Goal: Navigation & Orientation: Find specific page/section

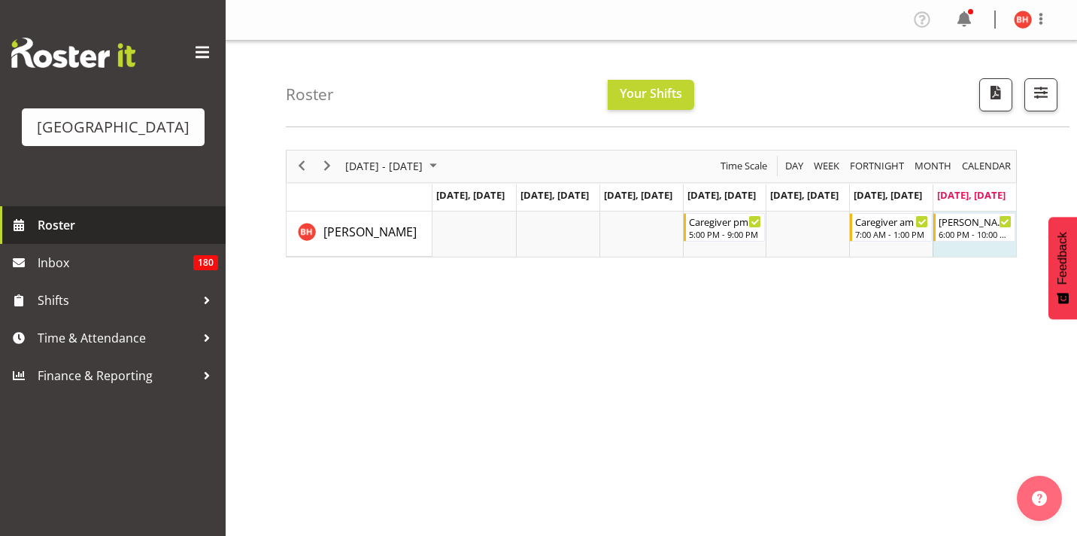
click at [85, 236] on span "Roster" at bounding box center [128, 225] width 181 height 23
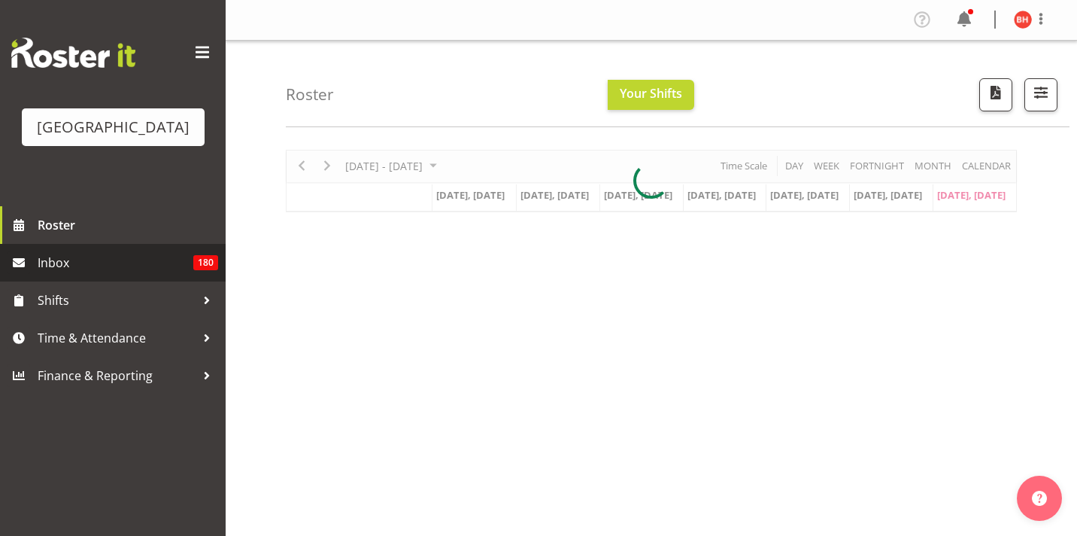
click at [110, 274] on span "Inbox" at bounding box center [116, 262] width 156 height 23
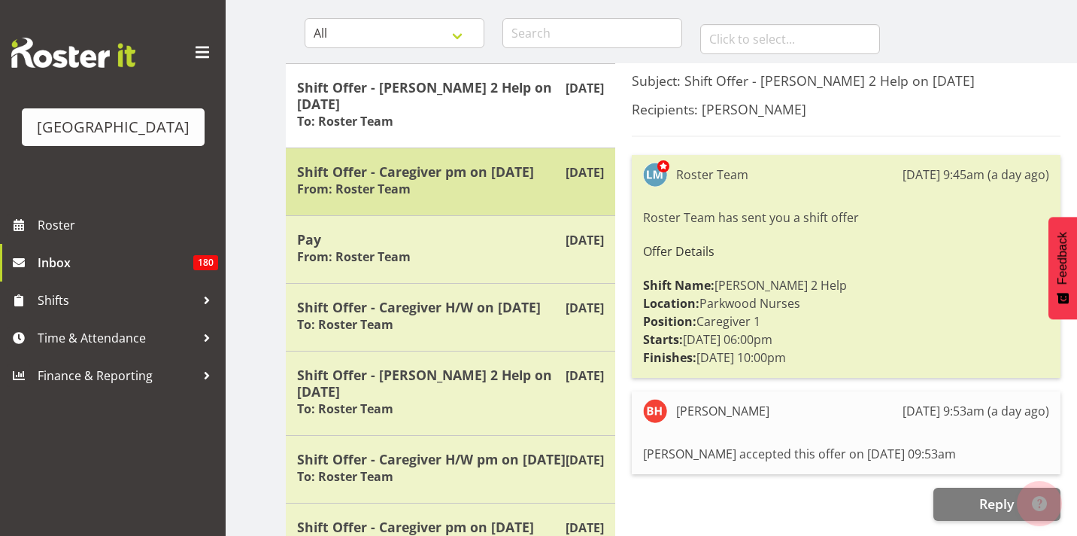
scroll to position [147, 0]
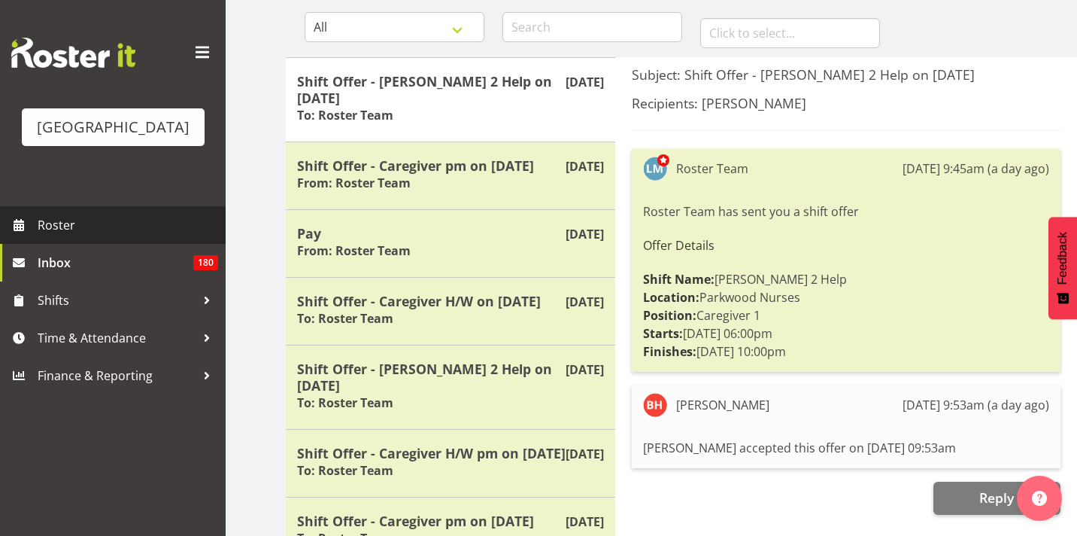
click at [146, 236] on span "Roster" at bounding box center [128, 225] width 181 height 23
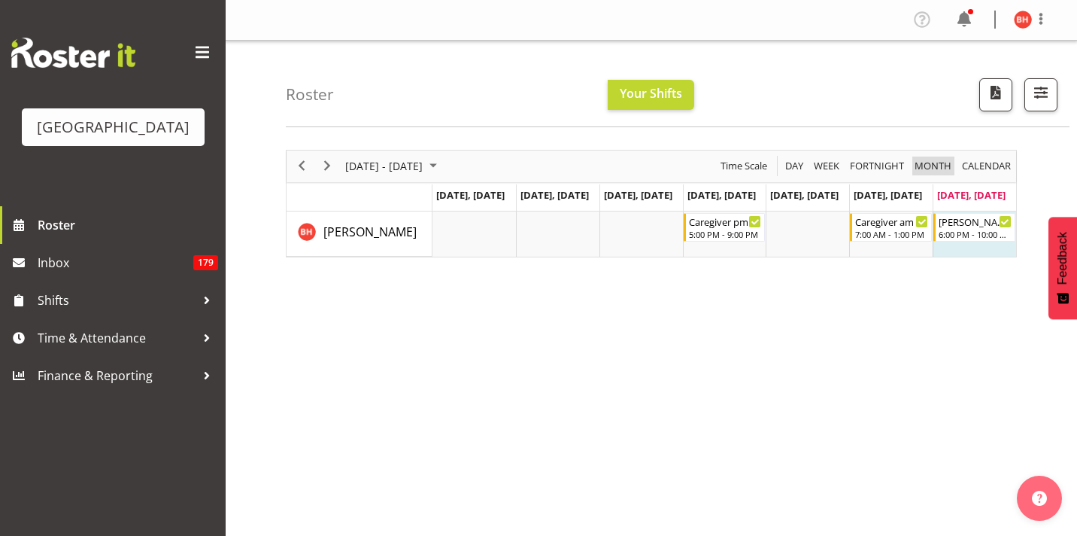
click at [924, 171] on span "Month" at bounding box center [933, 165] width 40 height 19
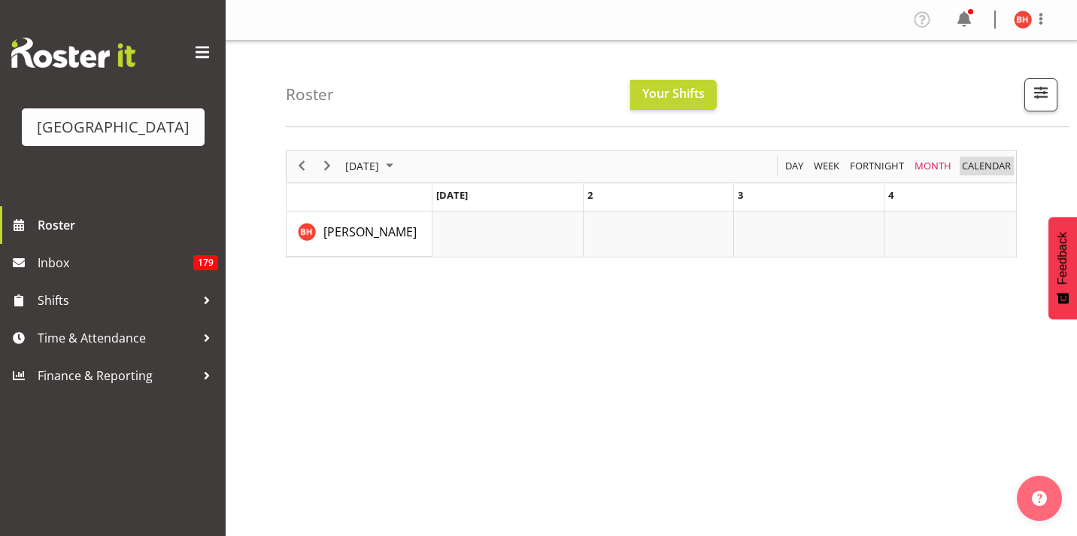
click at [982, 167] on span "calendar" at bounding box center [987, 165] width 52 height 19
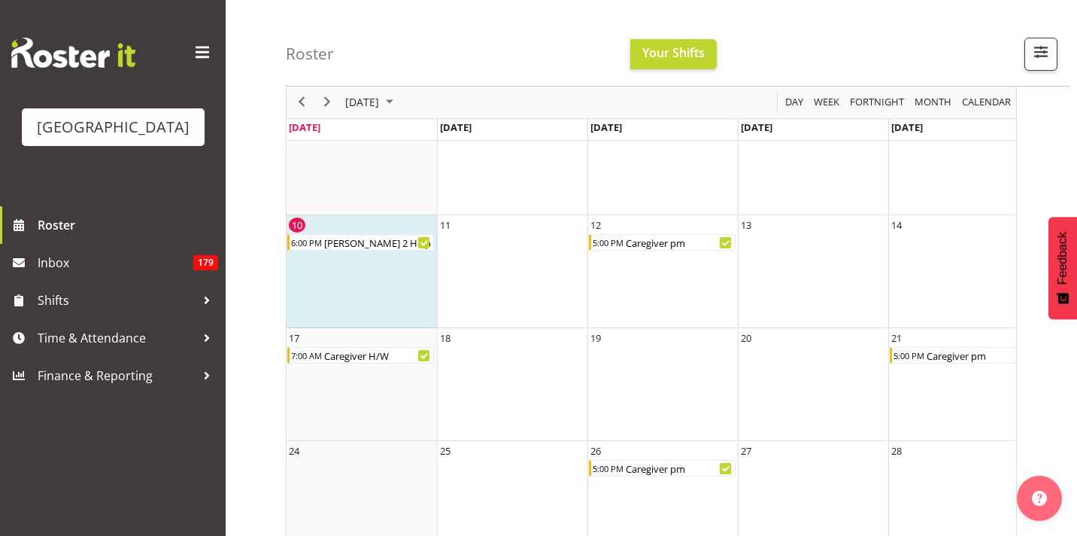
scroll to position [219, 0]
click at [388, 352] on div "Caregiver H/W" at bounding box center [378, 353] width 111 height 17
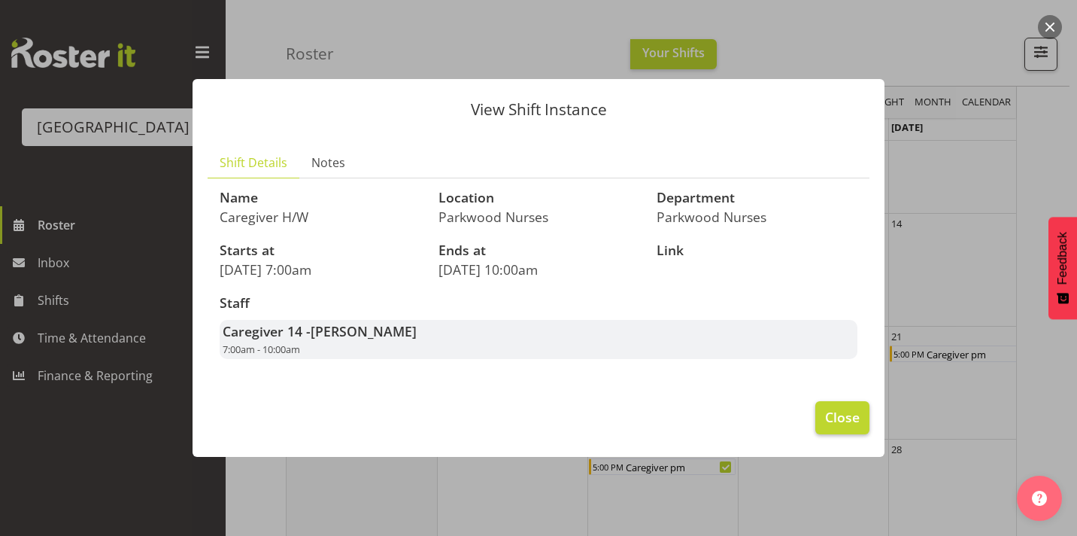
click at [833, 416] on span "Close" at bounding box center [842, 417] width 35 height 20
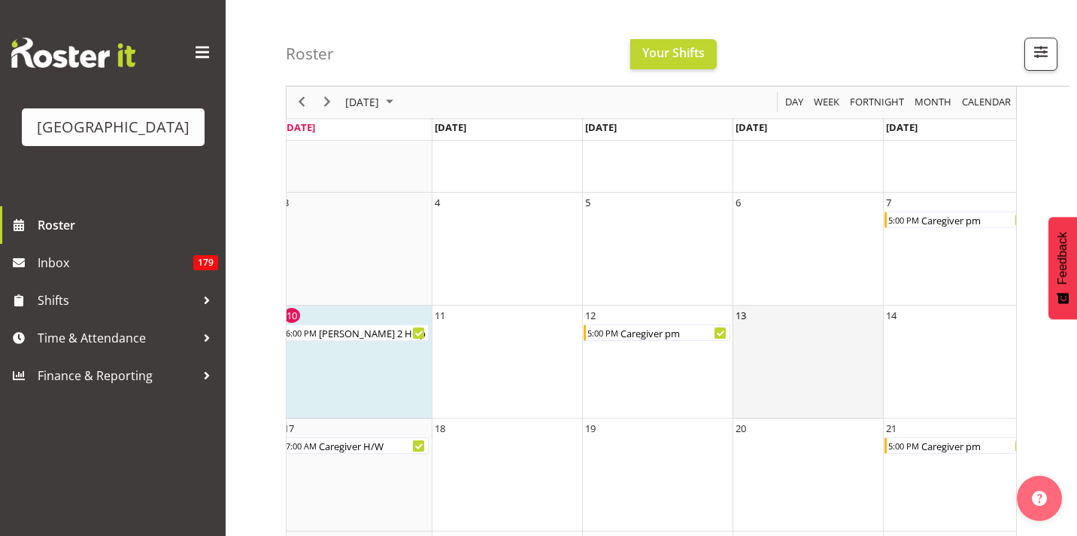
scroll to position [0, 8]
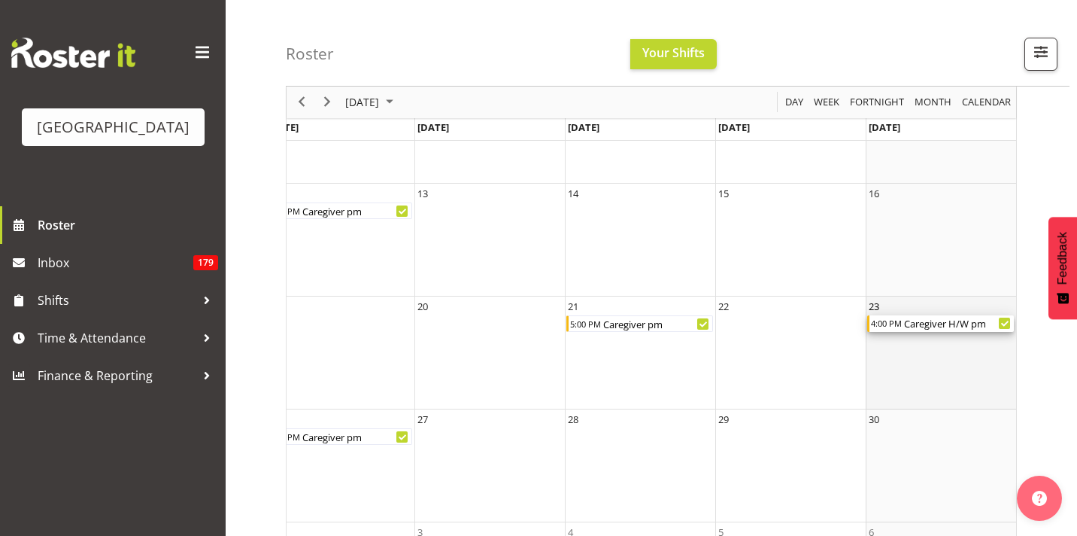
click at [921, 320] on div "Caregiver H/W pm" at bounding box center [958, 323] width 111 height 17
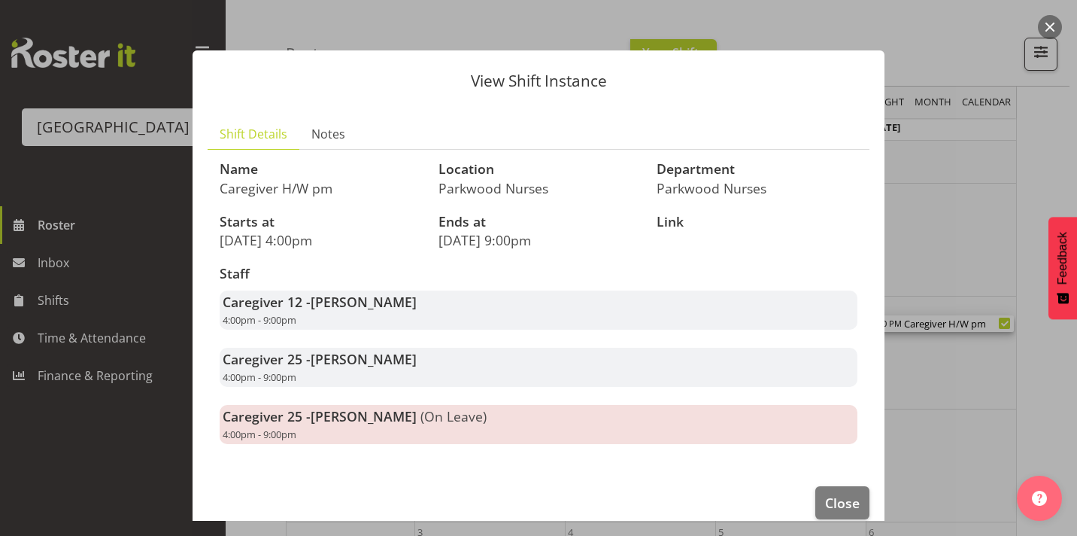
click at [1022, 390] on div at bounding box center [538, 268] width 1077 height 536
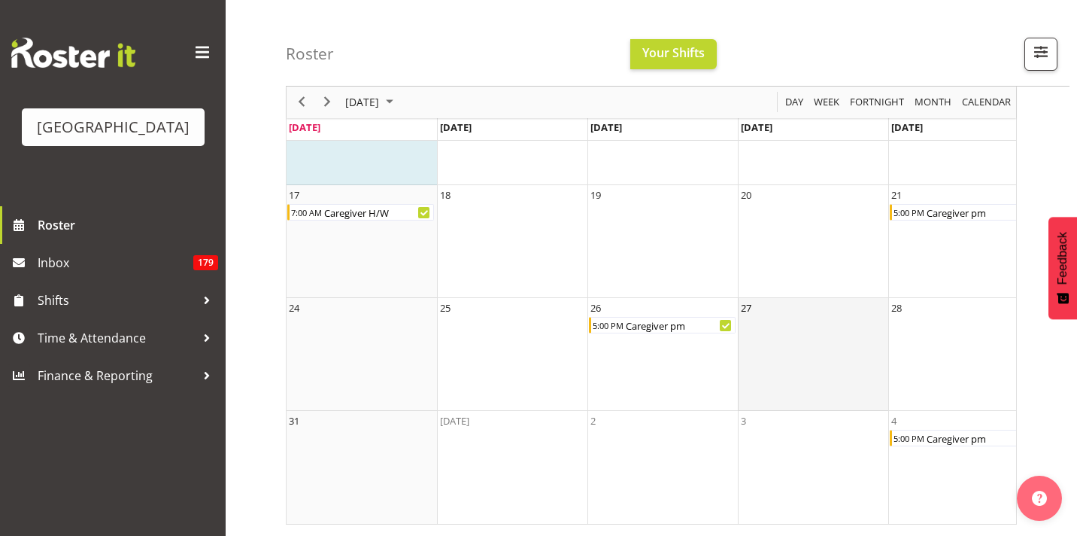
scroll to position [360, 0]
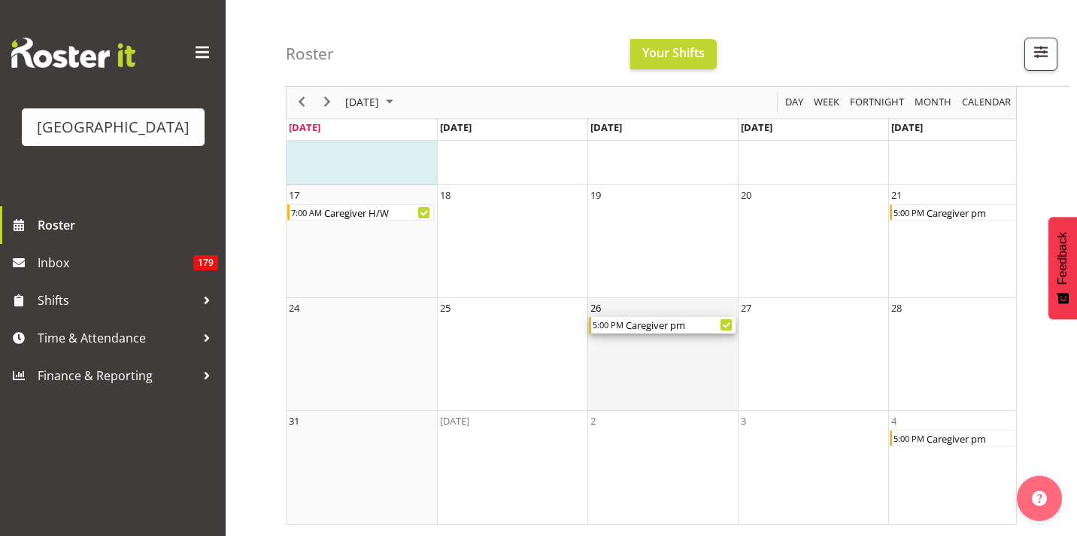
click at [621, 320] on div "5:00 PM" at bounding box center [607, 325] width 33 height 17
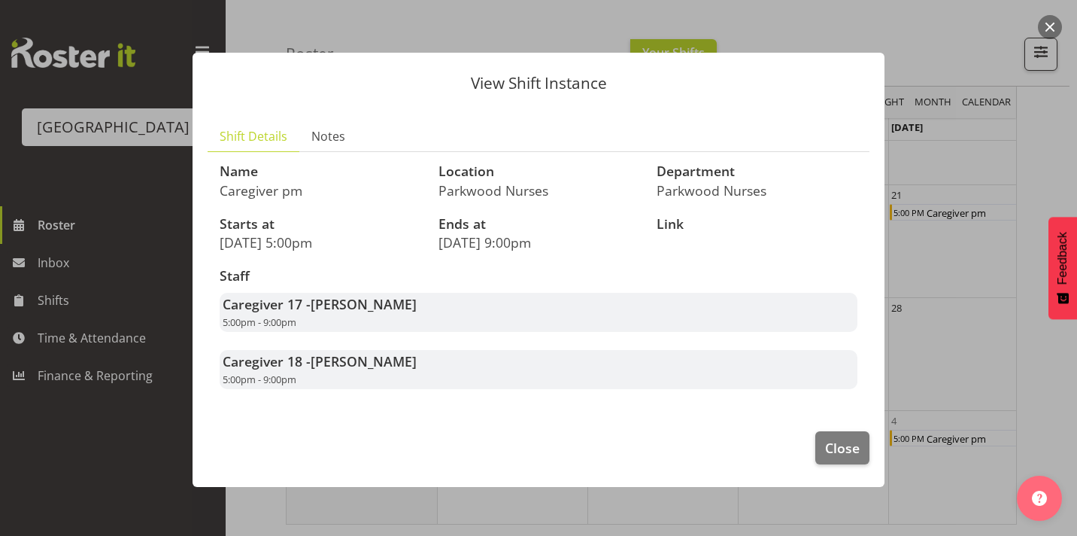
click at [916, 301] on div at bounding box center [538, 268] width 1077 height 536
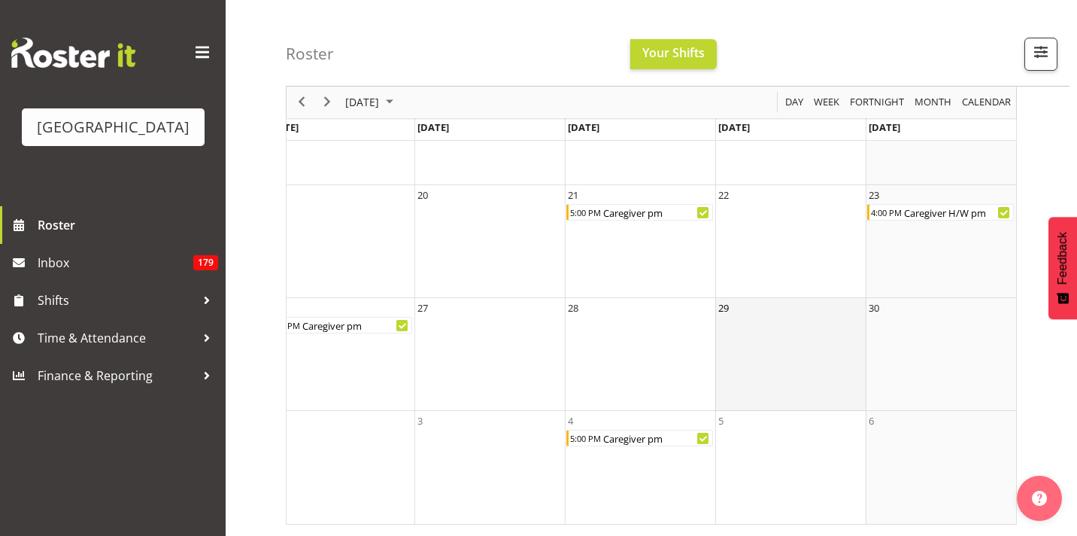
scroll to position [0, 323]
